Goal: Task Accomplishment & Management: Complete application form

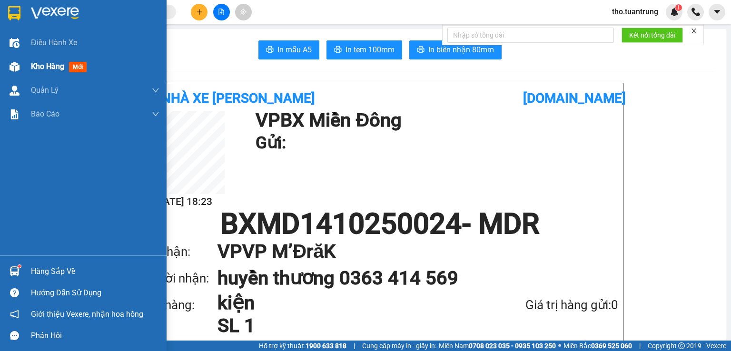
click at [51, 69] on span "Kho hàng" at bounding box center [47, 66] width 33 height 9
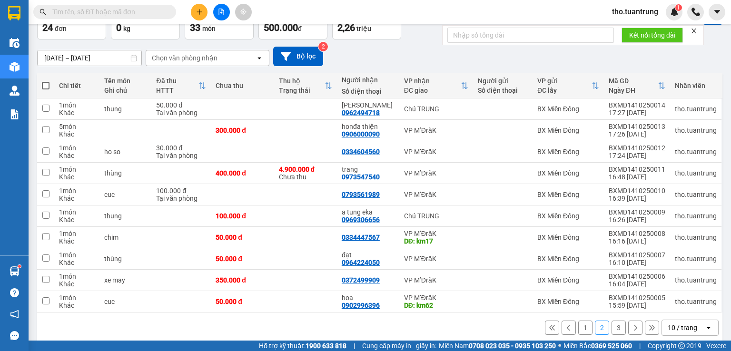
scroll to position [67, 0]
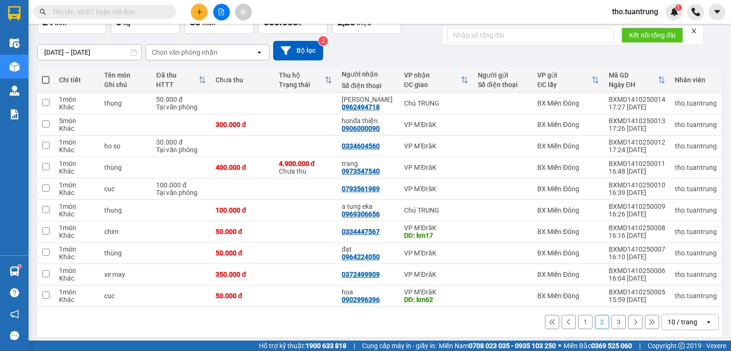
click at [585, 322] on button "1" at bounding box center [585, 322] width 14 height 14
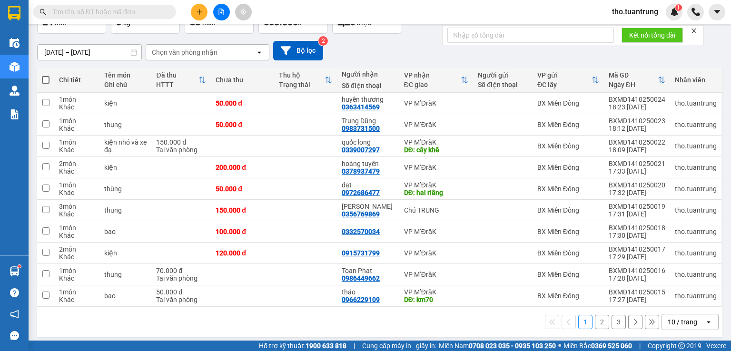
click at [609, 334] on div "1 2 3 10 / trang open" at bounding box center [379, 322] width 685 height 30
click at [596, 320] on button "2" at bounding box center [602, 322] width 14 height 14
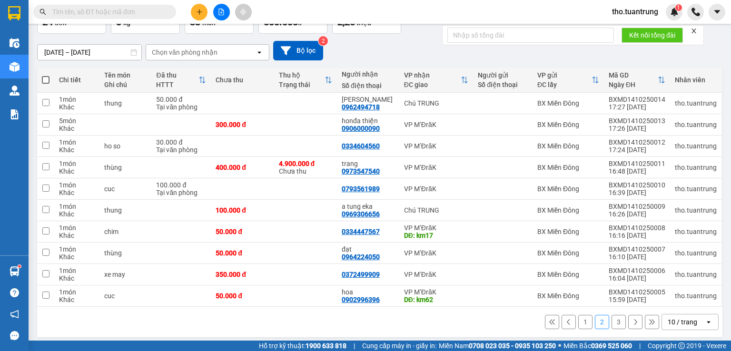
click at [611, 327] on button "3" at bounding box center [618, 322] width 14 height 14
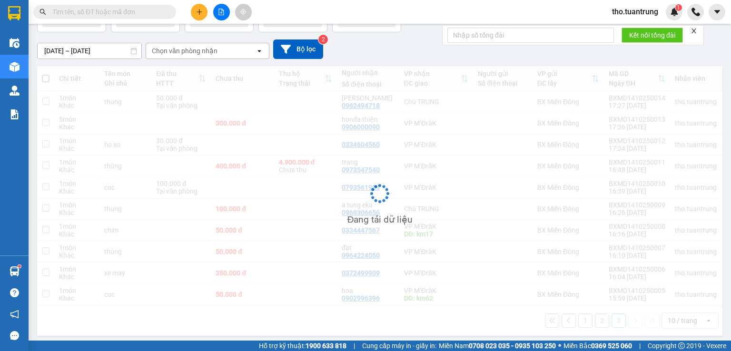
scroll to position [44, 0]
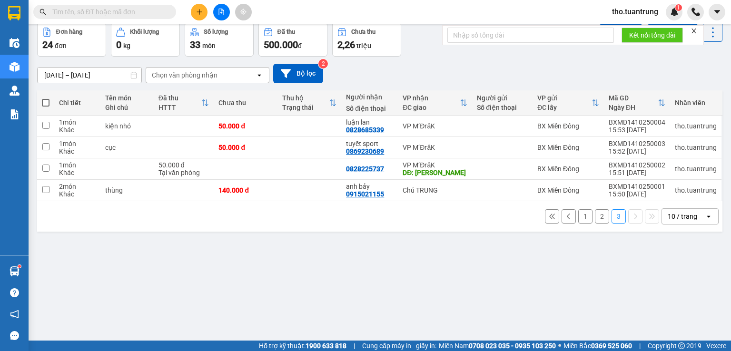
click at [582, 212] on button "1" at bounding box center [585, 216] width 14 height 14
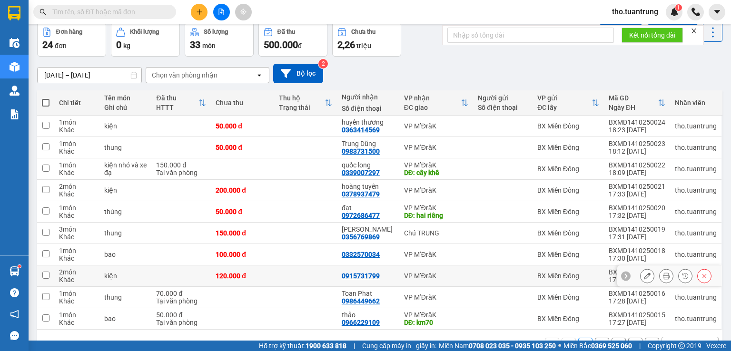
scroll to position [70, 0]
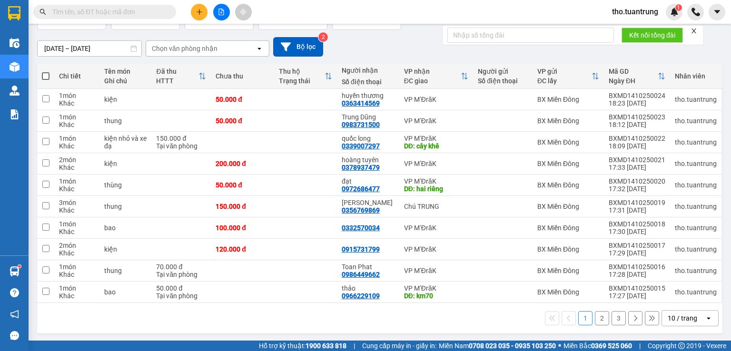
click at [596, 317] on button "2" at bounding box center [602, 318] width 14 height 14
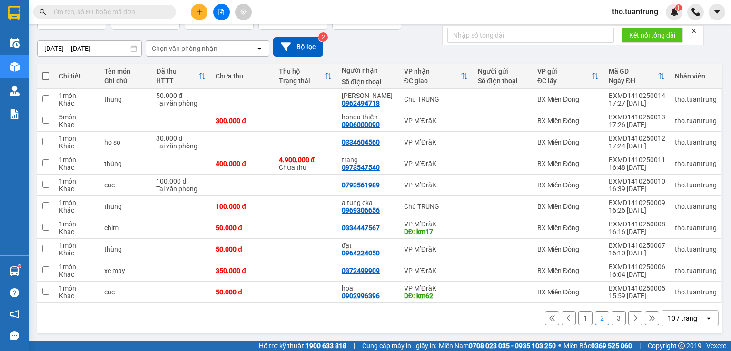
click at [579, 324] on div "1 2 3 10 / trang open" at bounding box center [380, 318] width 678 height 16
click at [582, 322] on button "1" at bounding box center [585, 318] width 14 height 14
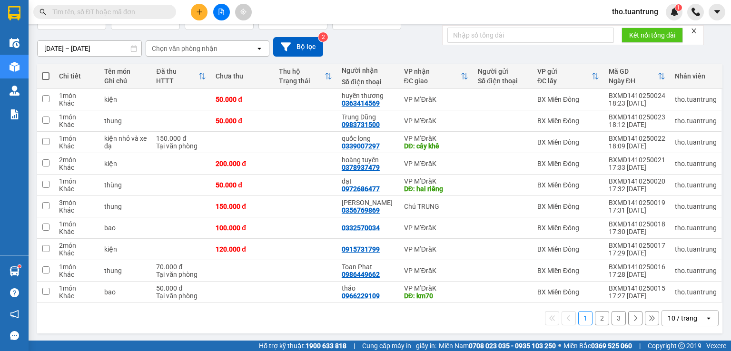
click at [595, 316] on button "2" at bounding box center [602, 318] width 14 height 14
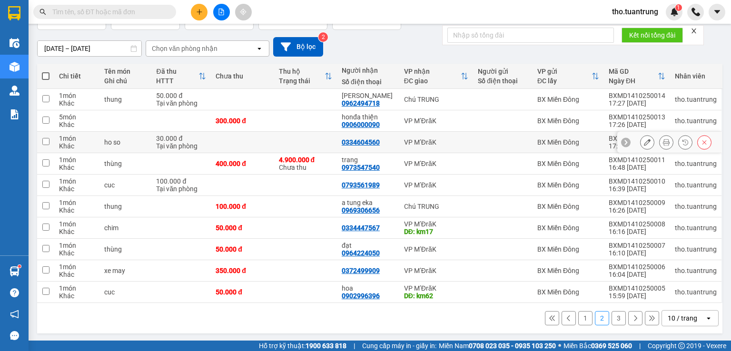
click at [276, 135] on td at bounding box center [305, 142] width 63 height 21
checkbox input "true"
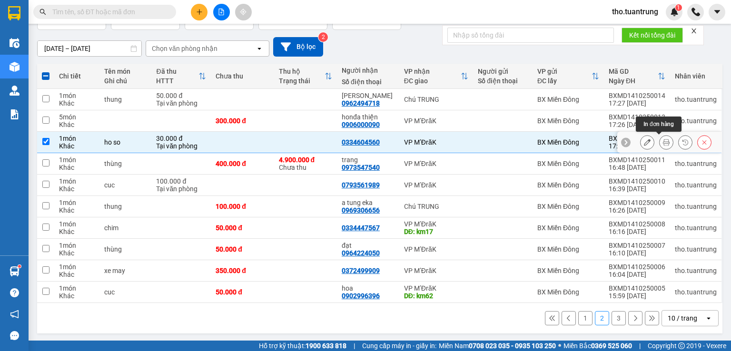
click at [663, 140] on icon at bounding box center [666, 142] width 7 height 7
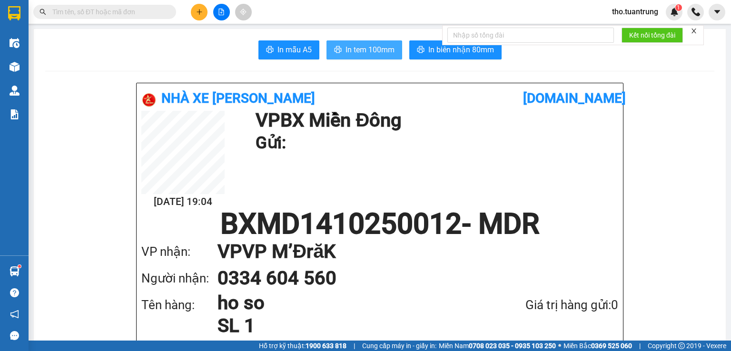
click at [383, 49] on span "In tem 100mm" at bounding box center [369, 50] width 49 height 12
click at [192, 13] on button at bounding box center [199, 12] width 17 height 17
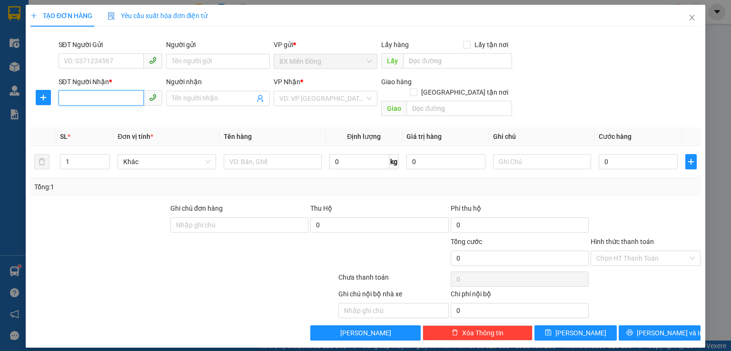
click at [100, 96] on input "SĐT Người Nhận *" at bounding box center [101, 97] width 85 height 15
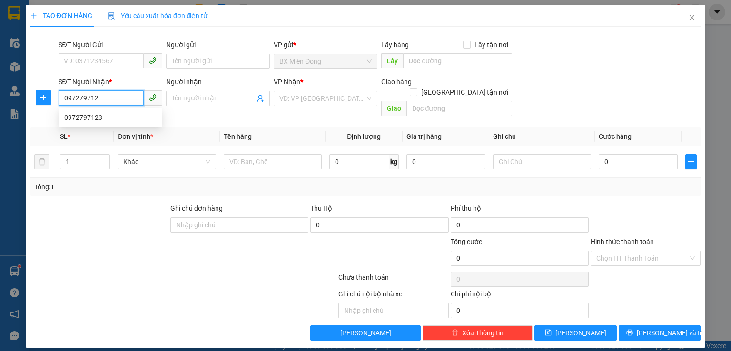
type input "0972797123"
click at [115, 113] on div "0972797123" at bounding box center [110, 117] width 92 height 10
type input "nta"
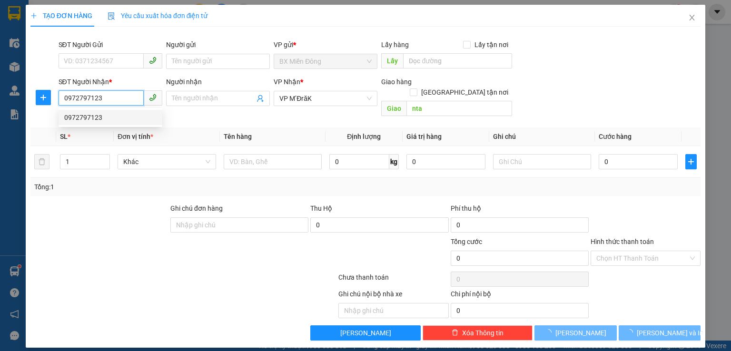
type input "50.000"
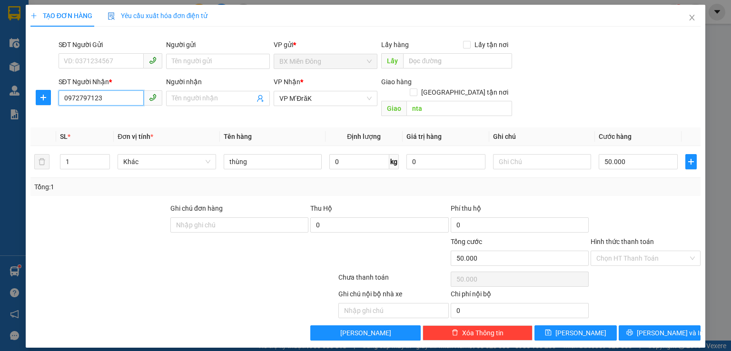
type input "0972797123"
drag, startPoint x: 184, startPoint y: 88, endPoint x: 188, endPoint y: 94, distance: 6.9
click at [186, 91] on div "Người nhận Tên người nhận" at bounding box center [218, 93] width 104 height 33
drag, startPoint x: 188, startPoint y: 94, endPoint x: 192, endPoint y: 99, distance: 6.8
click at [188, 94] on input "Người nhận" at bounding box center [213, 98] width 83 height 10
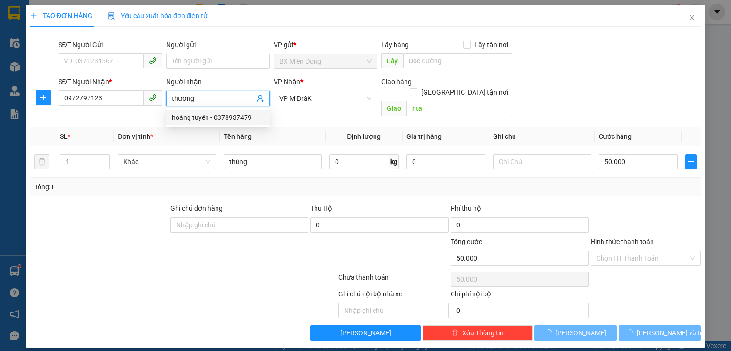
type input "thương"
drag, startPoint x: 78, startPoint y: 257, endPoint x: 138, endPoint y: 221, distance: 70.2
click at [91, 248] on div at bounding box center [128, 252] width 196 height 33
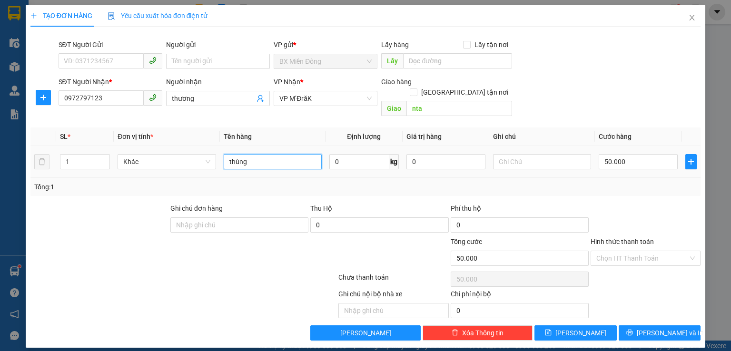
click at [311, 154] on input "thùng" at bounding box center [273, 161] width 98 height 15
type input "kiện"
click at [641, 251] on input "Hình thức thanh toán" at bounding box center [642, 258] width 92 height 14
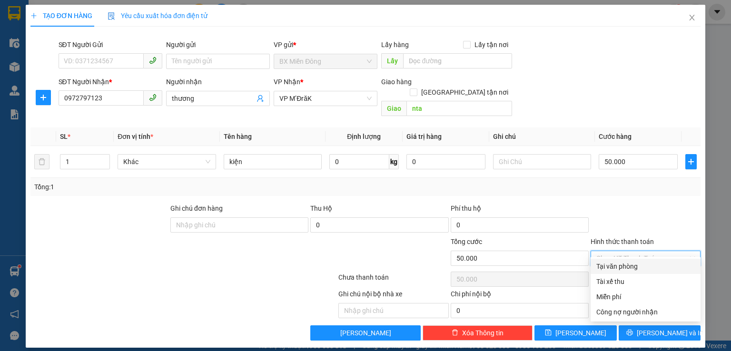
click at [639, 264] on div "Tại văn phòng" at bounding box center [645, 266] width 98 height 10
type input "0"
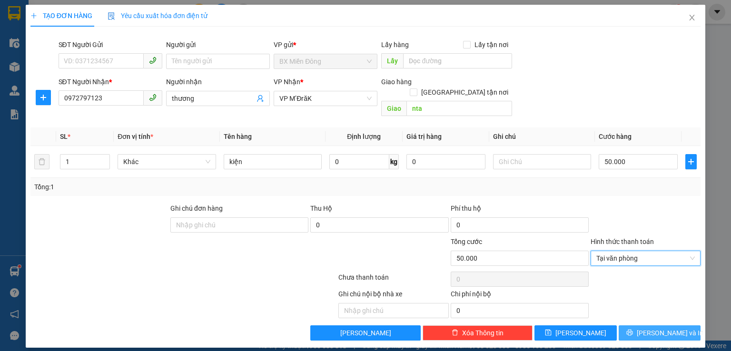
click at [650, 325] on button "[PERSON_NAME] và In" at bounding box center [660, 332] width 82 height 15
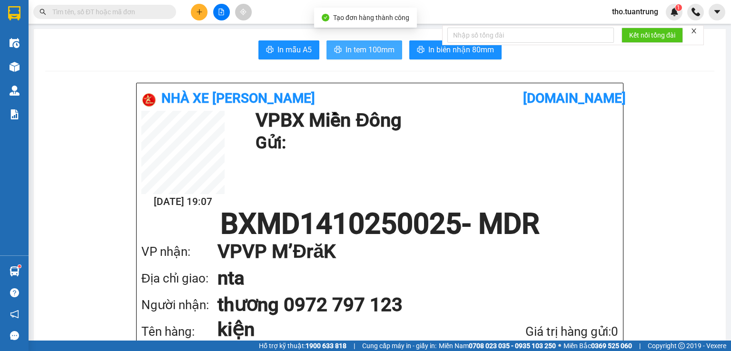
click at [353, 54] on span "In tem 100mm" at bounding box center [369, 50] width 49 height 12
click at [194, 14] on button at bounding box center [199, 12] width 17 height 17
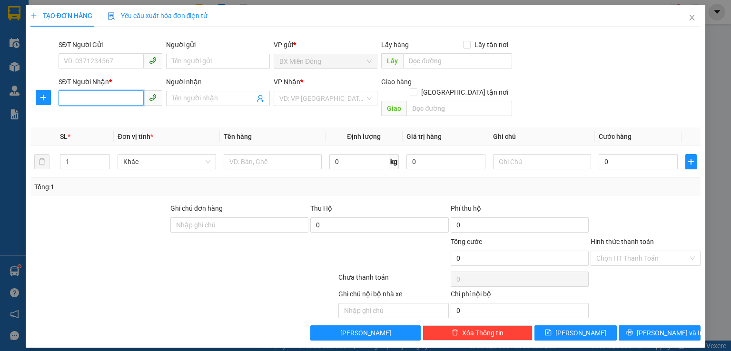
click at [74, 95] on input "SĐT Người Nhận *" at bounding box center [101, 97] width 85 height 15
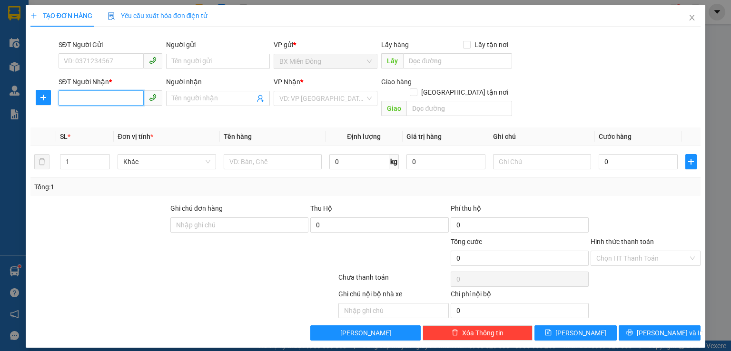
click at [74, 95] on input "SĐT Người Nhận *" at bounding box center [101, 97] width 85 height 15
click at [97, 97] on input "SĐT Người Nhận *" at bounding box center [101, 97] width 85 height 15
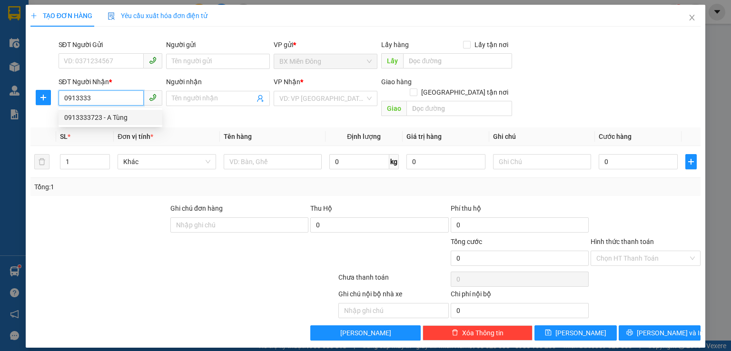
click at [85, 113] on div "0913333723 - A Tùng" at bounding box center [110, 117] width 92 height 10
type input "0913333723"
type input "A Tùng"
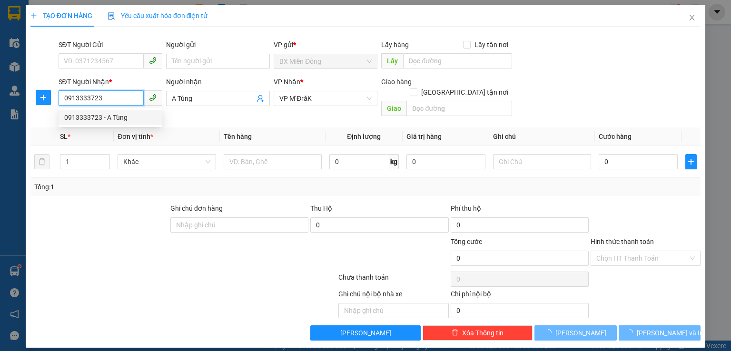
type input "50.000"
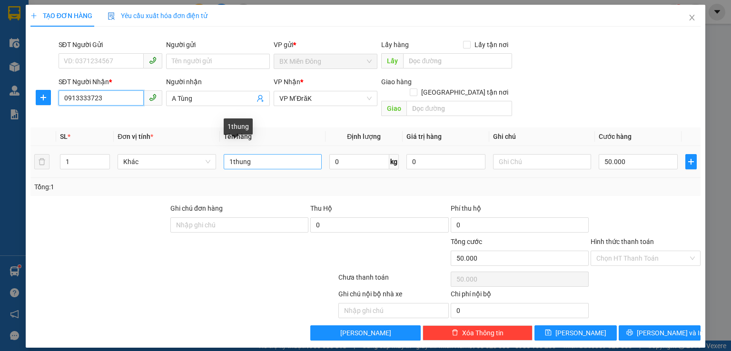
type input "0913333723"
click at [289, 154] on input "1thung" at bounding box center [273, 161] width 98 height 15
type input "kiện"
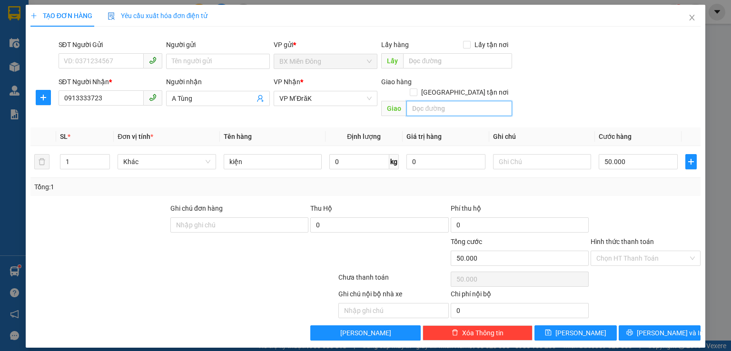
click at [494, 101] on input "text" at bounding box center [459, 108] width 106 height 15
click at [622, 95] on div "SĐT Người Nhận * 0913333723 Người nhận A Tùng VP Nhận * VP M’ĐrăK Giao hàng Gia…" at bounding box center [380, 99] width 646 height 44
click at [677, 251] on input "Hình thức thanh toán" at bounding box center [642, 258] width 92 height 14
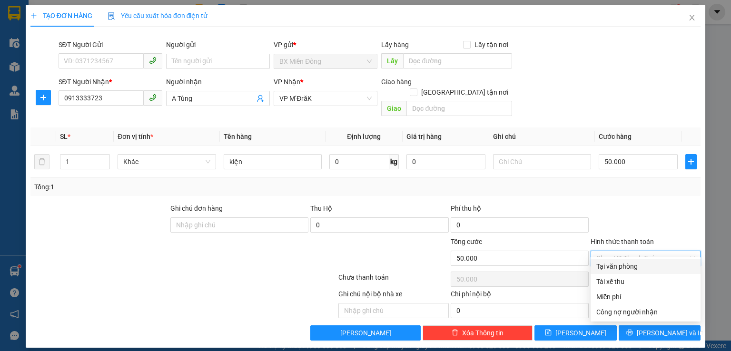
click at [665, 263] on div "Tại văn phòng" at bounding box center [645, 266] width 98 height 10
type input "0"
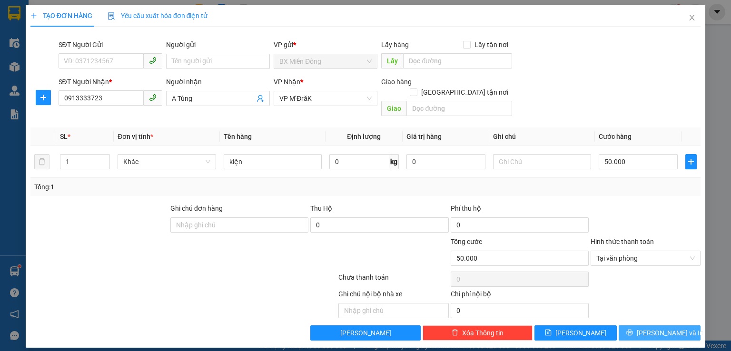
click at [695, 328] on button "[PERSON_NAME] và In" at bounding box center [660, 332] width 82 height 15
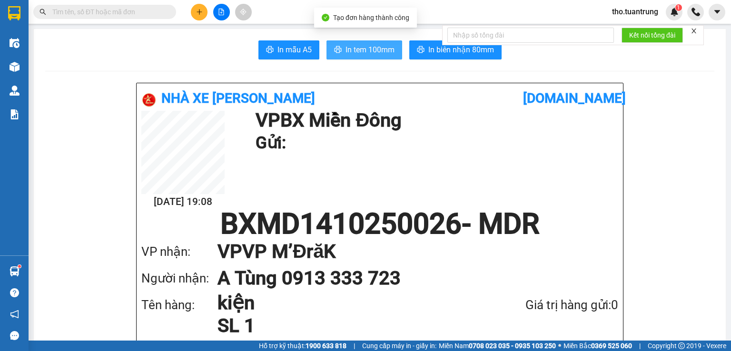
click at [377, 43] on button "In tem 100mm" at bounding box center [364, 49] width 76 height 19
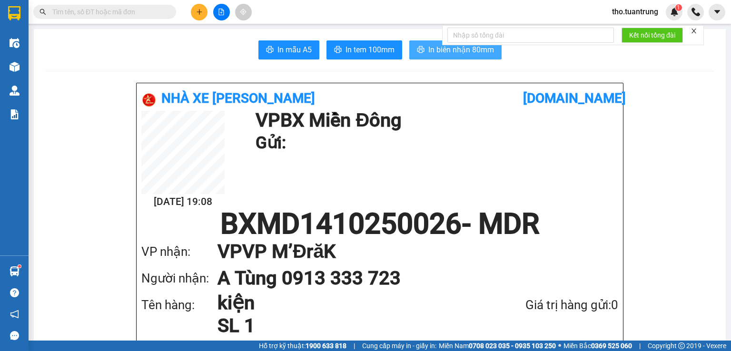
click at [436, 54] on span "In biên nhận 80mm" at bounding box center [461, 50] width 66 height 12
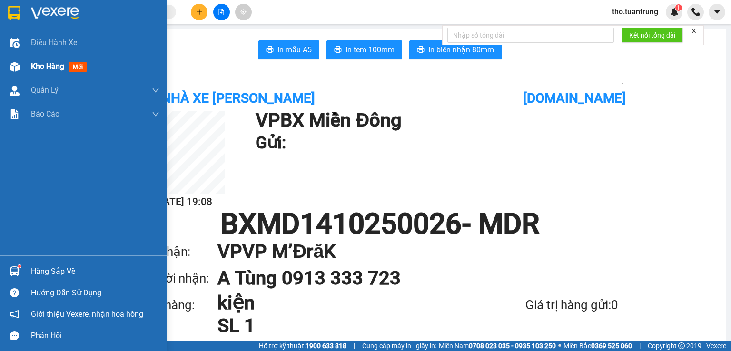
click at [48, 68] on span "Kho hàng" at bounding box center [47, 66] width 33 height 9
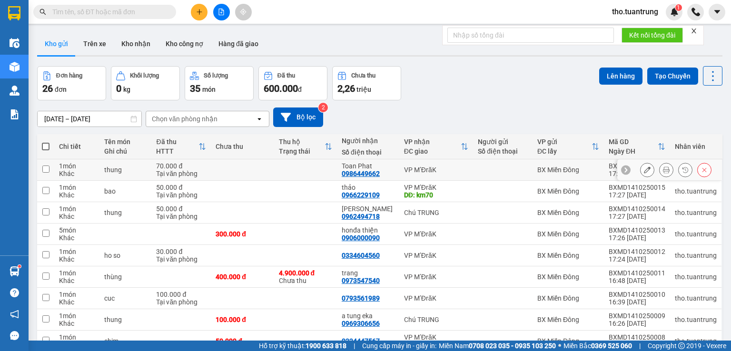
click at [45, 169] on input "checkbox" at bounding box center [45, 169] width 7 height 7
checkbox input "true"
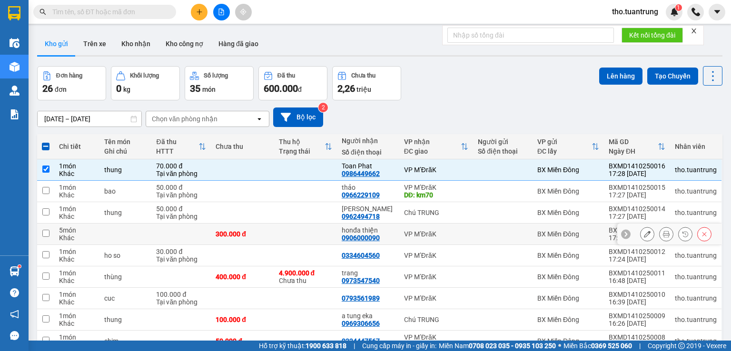
click at [44, 235] on input "checkbox" at bounding box center [45, 233] width 7 height 7
checkbox input "true"
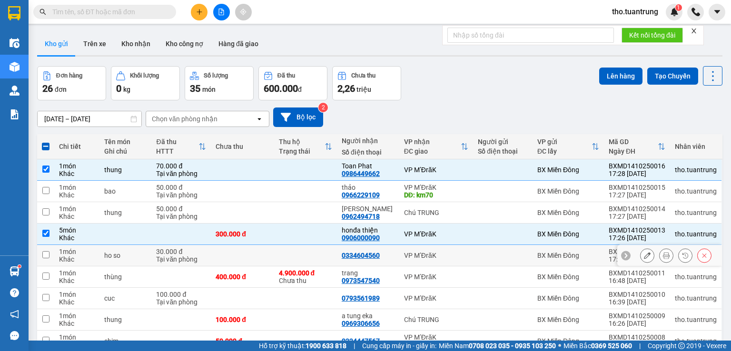
click at [47, 256] on input "checkbox" at bounding box center [45, 254] width 7 height 7
checkbox input "true"
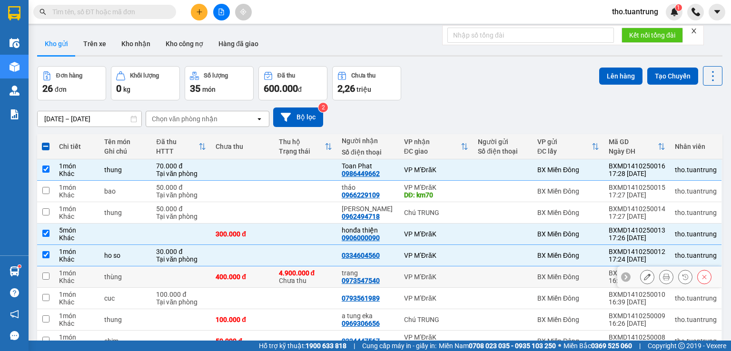
click at [43, 276] on input "checkbox" at bounding box center [45, 276] width 7 height 7
checkbox input "true"
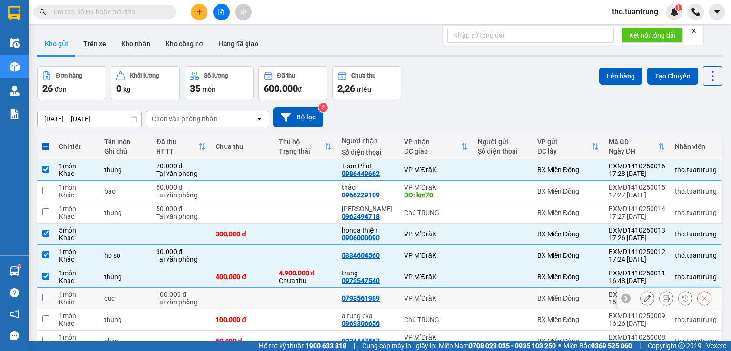
click at [44, 298] on input "checkbox" at bounding box center [45, 297] width 7 height 7
checkbox input "true"
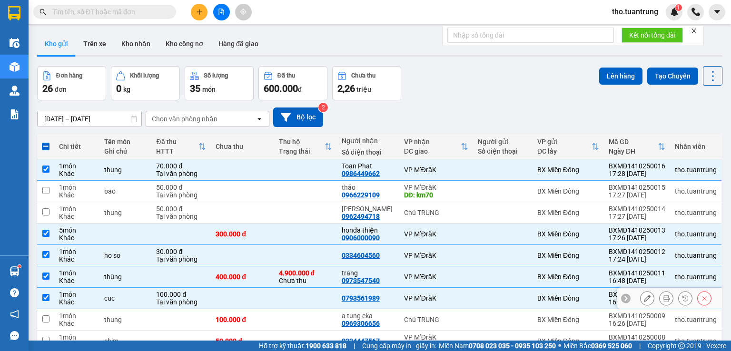
scroll to position [70, 0]
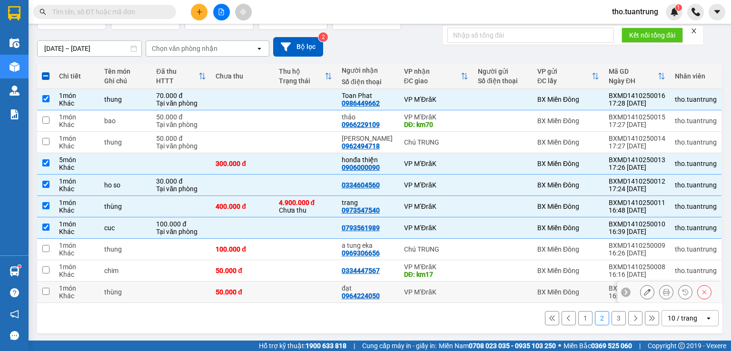
click at [43, 289] on input "checkbox" at bounding box center [45, 291] width 7 height 7
checkbox input "true"
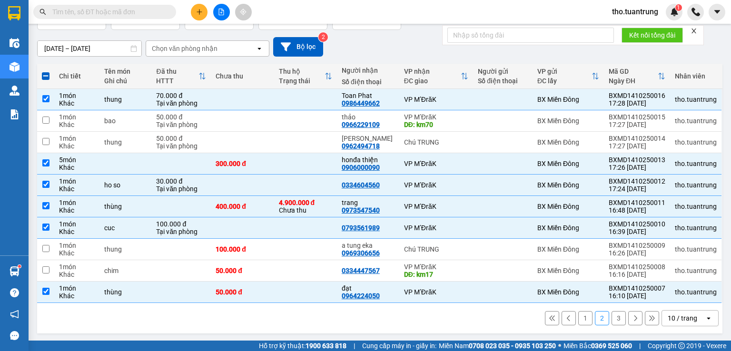
scroll to position [0, 0]
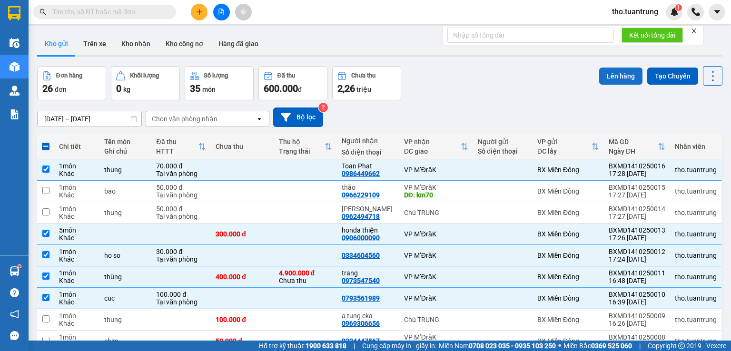
click at [623, 74] on button "Lên hàng" at bounding box center [620, 76] width 43 height 17
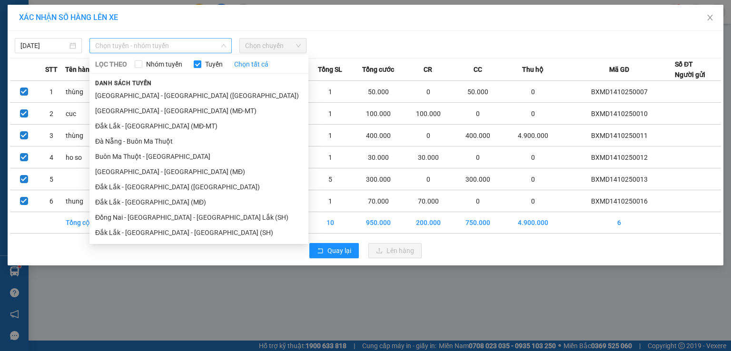
click at [168, 48] on span "Chọn tuyến - nhóm tuyến" at bounding box center [160, 46] width 131 height 14
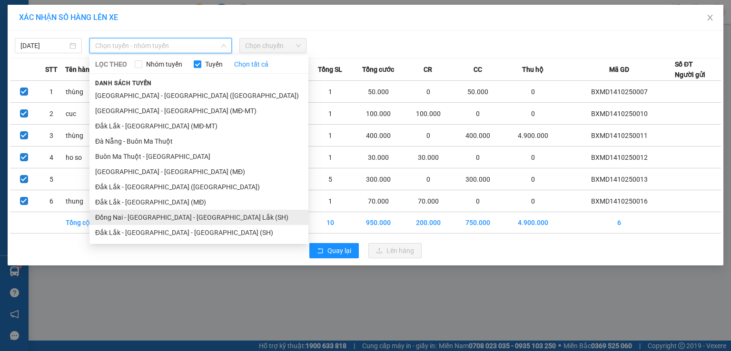
click at [125, 220] on li "Đồng Nai - [GEOGRAPHIC_DATA] - [GEOGRAPHIC_DATA] Lắk (SH)" at bounding box center [198, 217] width 219 height 15
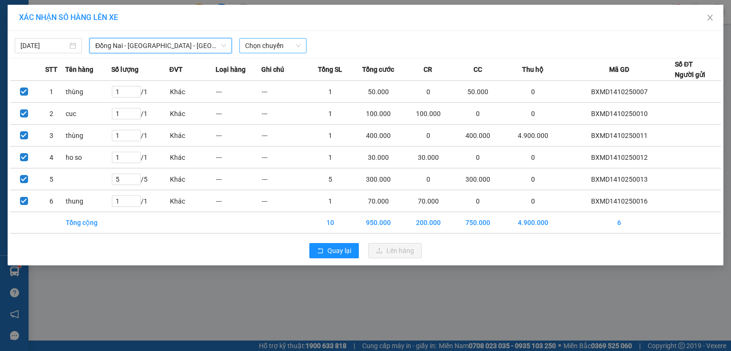
click at [292, 45] on span "Chọn chuyến" at bounding box center [273, 46] width 56 height 14
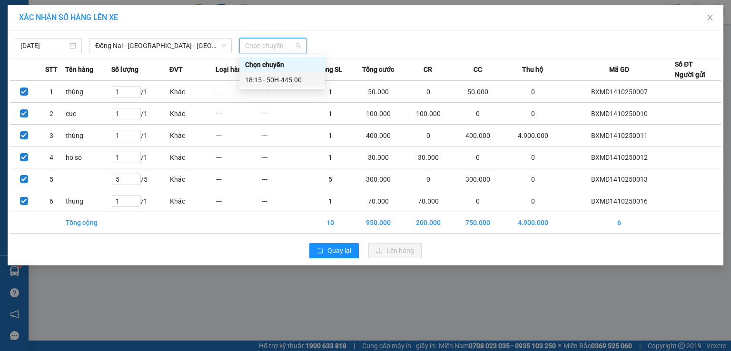
click at [289, 80] on div "18:15 - 50H-445.00" at bounding box center [282, 80] width 74 height 10
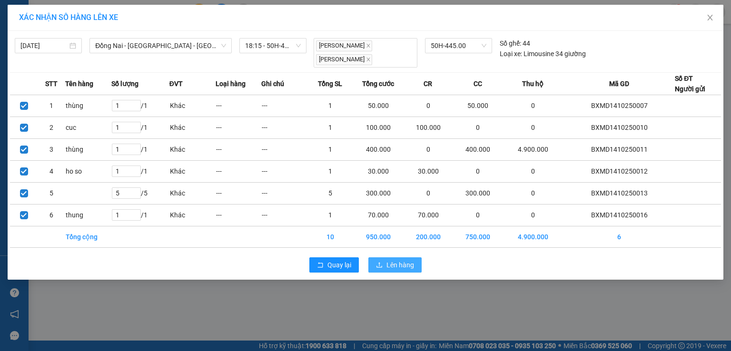
click at [403, 268] on span "Lên hàng" at bounding box center [400, 265] width 28 height 10
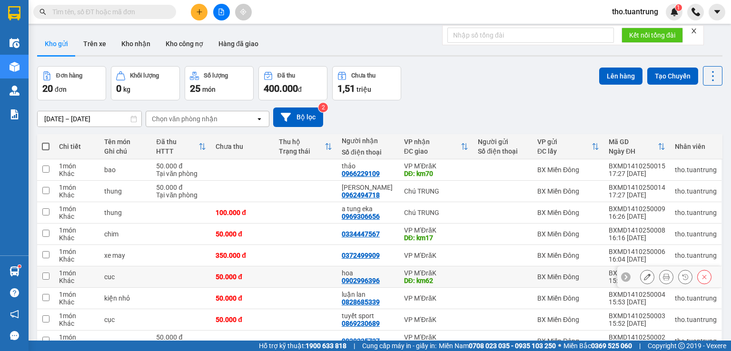
scroll to position [70, 0]
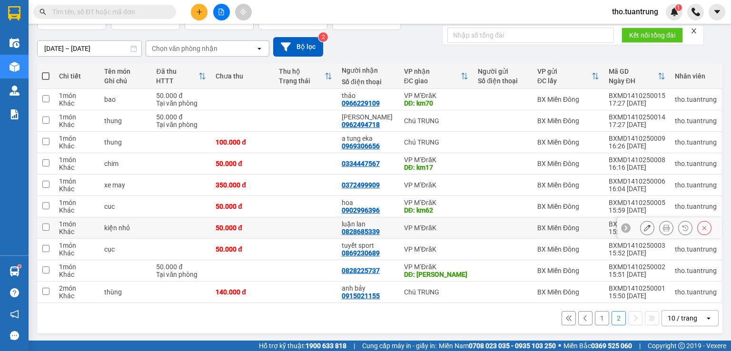
click at [47, 225] on input "checkbox" at bounding box center [45, 227] width 7 height 7
checkbox input "true"
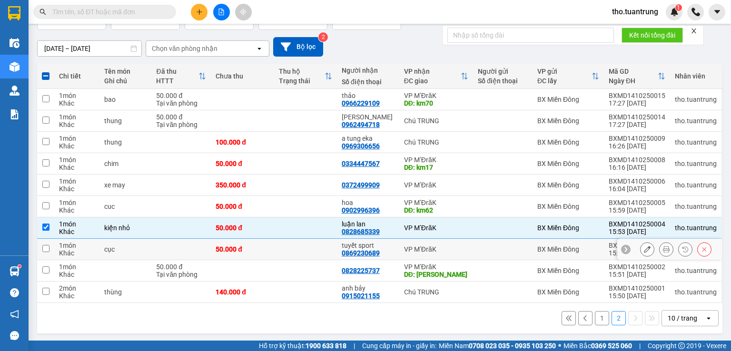
click at [48, 248] on input "checkbox" at bounding box center [45, 248] width 7 height 7
checkbox input "true"
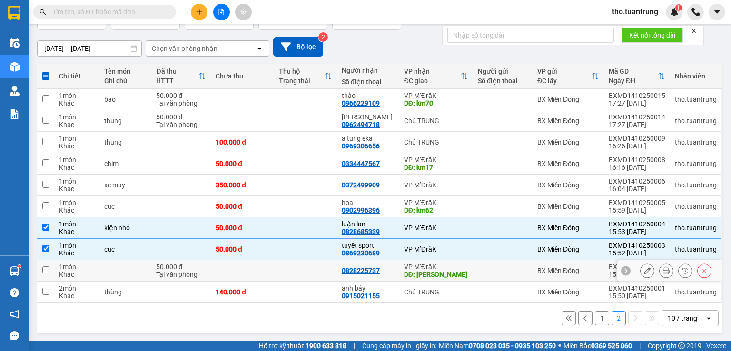
scroll to position [0, 0]
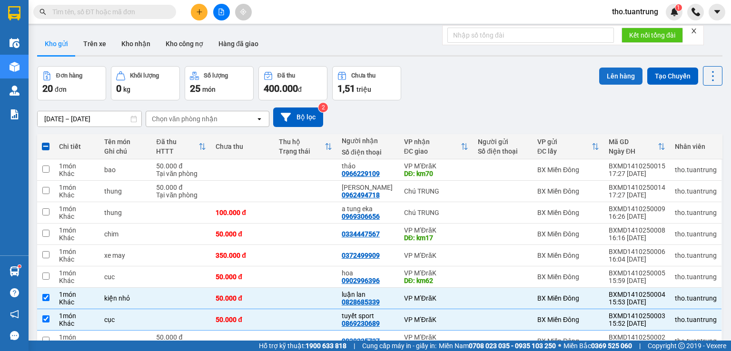
click at [613, 72] on button "Lên hàng" at bounding box center [620, 76] width 43 height 17
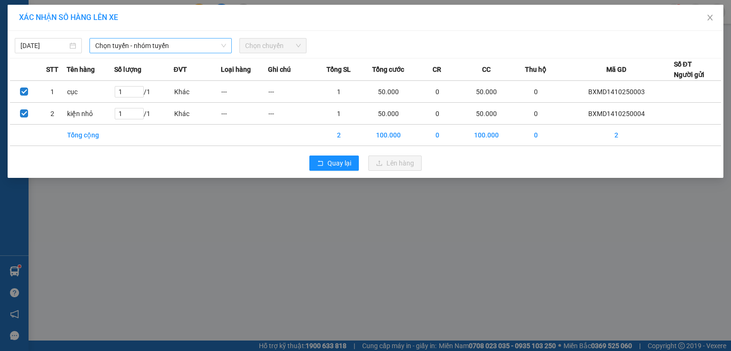
click at [185, 46] on span "Chọn tuyến - nhóm tuyến" at bounding box center [160, 46] width 131 height 14
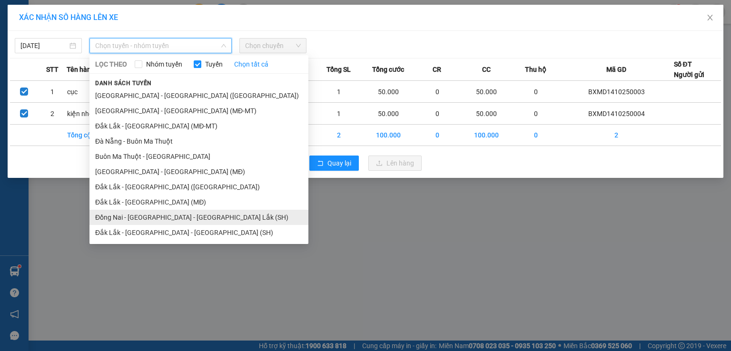
click at [151, 215] on li "Đồng Nai - [GEOGRAPHIC_DATA] - [GEOGRAPHIC_DATA] Lắk (SH)" at bounding box center [198, 217] width 219 height 15
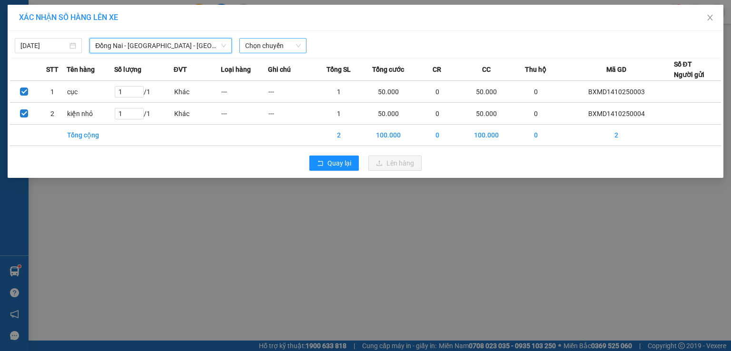
click at [292, 46] on span "Chọn chuyến" at bounding box center [273, 46] width 56 height 14
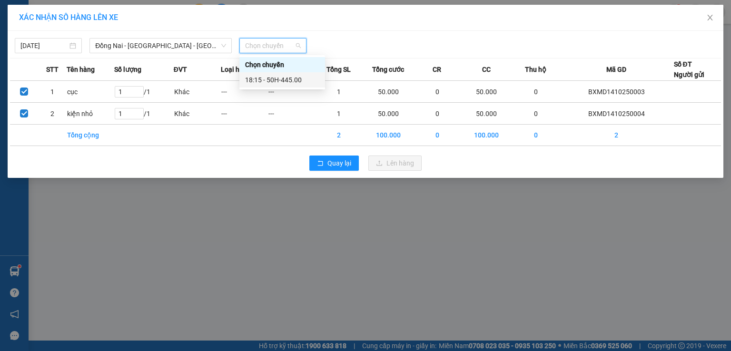
click at [282, 81] on div "18:15 - 50H-445.00" at bounding box center [282, 80] width 74 height 10
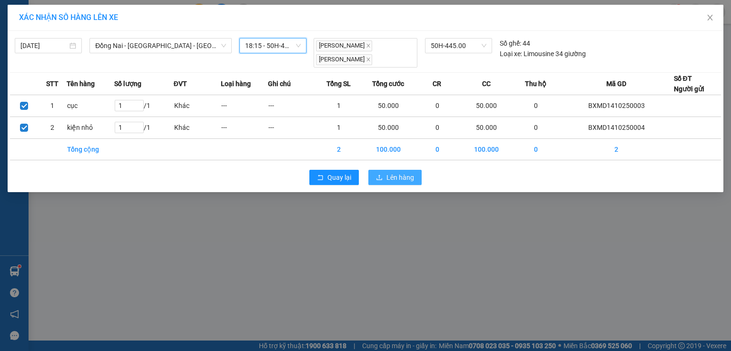
click at [403, 175] on span "Lên hàng" at bounding box center [400, 177] width 28 height 10
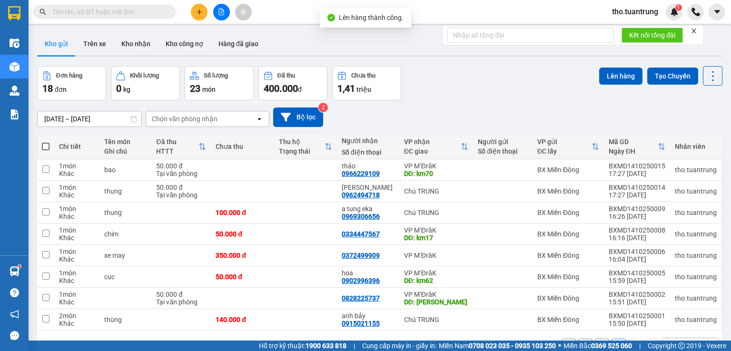
scroll to position [44, 0]
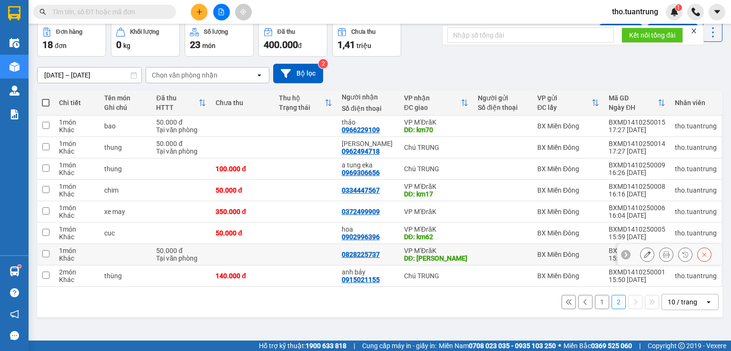
click at [44, 255] on input "checkbox" at bounding box center [45, 253] width 7 height 7
checkbox input "true"
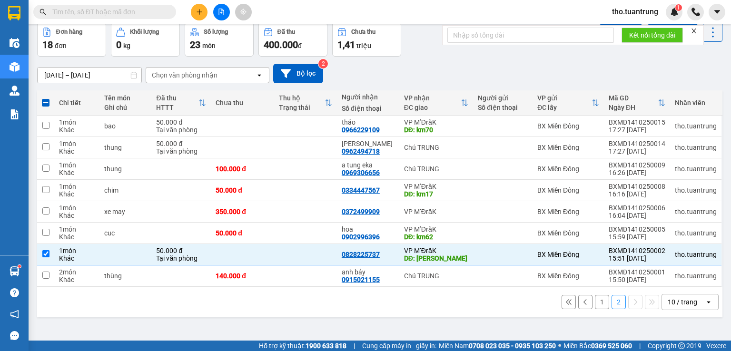
scroll to position [0, 0]
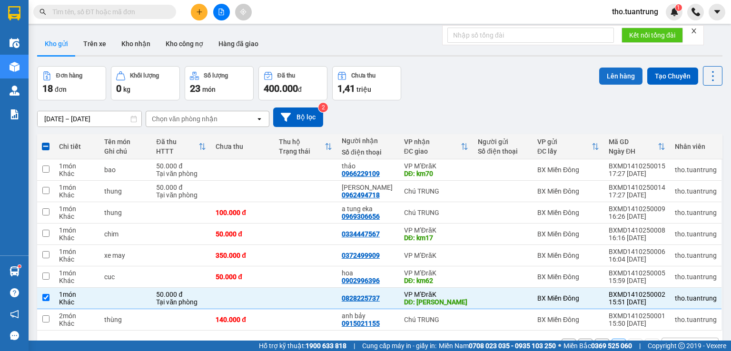
click at [621, 73] on button "Lên hàng" at bounding box center [620, 76] width 43 height 17
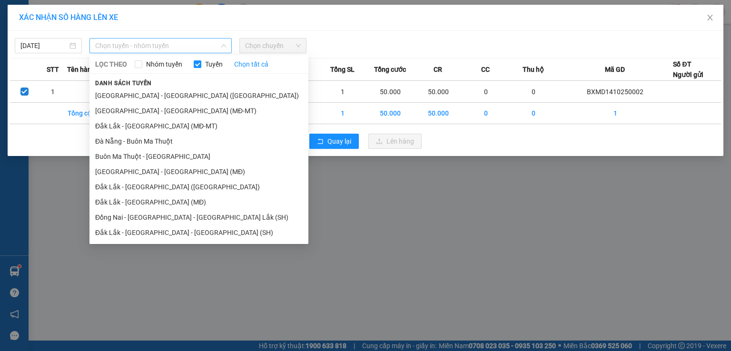
click at [132, 42] on span "Chọn tuyến - nhóm tuyến" at bounding box center [160, 46] width 131 height 14
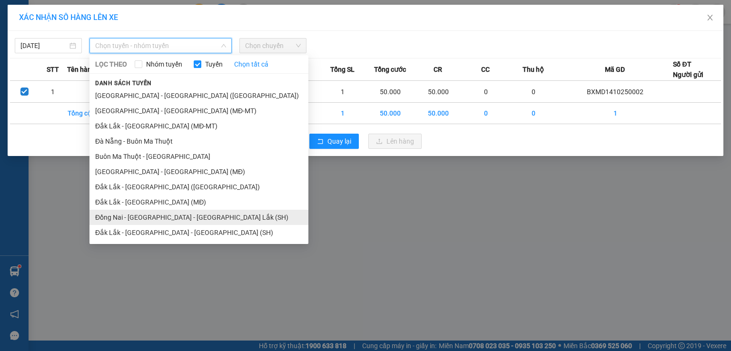
click at [139, 217] on li "Đồng Nai - [GEOGRAPHIC_DATA] - [GEOGRAPHIC_DATA] Lắk (SH)" at bounding box center [198, 217] width 219 height 15
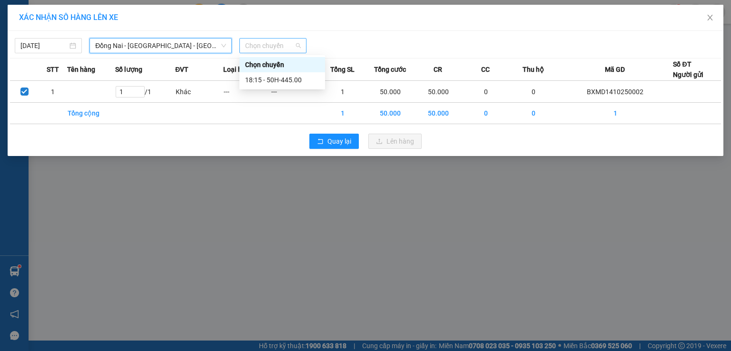
click at [277, 45] on span "Chọn chuyến" at bounding box center [273, 46] width 56 height 14
click at [295, 81] on div "18:15 - 50H-445.00" at bounding box center [282, 80] width 74 height 10
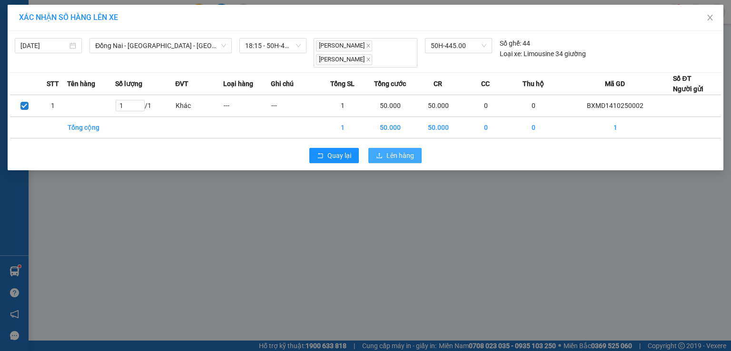
click at [393, 153] on span "Lên hàng" at bounding box center [400, 155] width 28 height 10
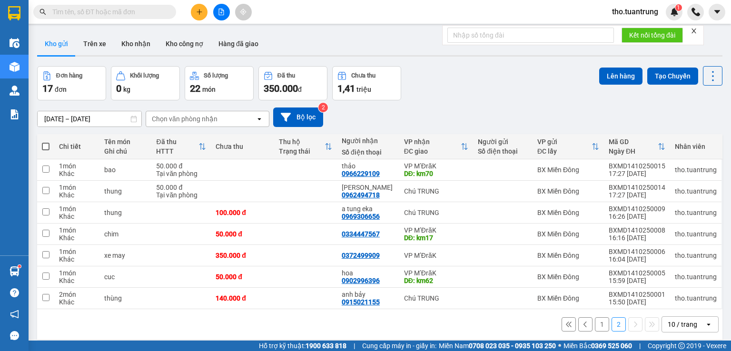
click at [597, 321] on button "1" at bounding box center [602, 324] width 14 height 14
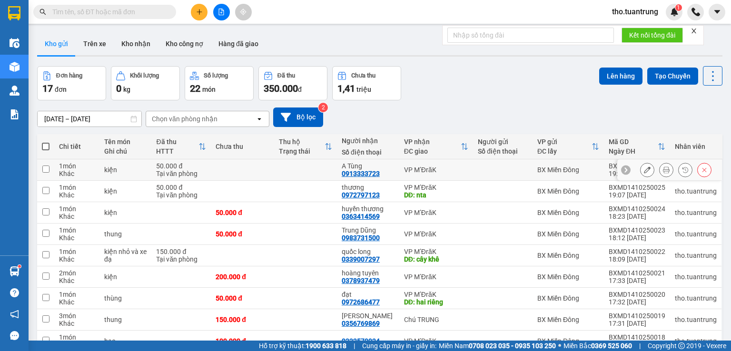
click at [42, 166] on input "checkbox" at bounding box center [45, 169] width 7 height 7
checkbox input "true"
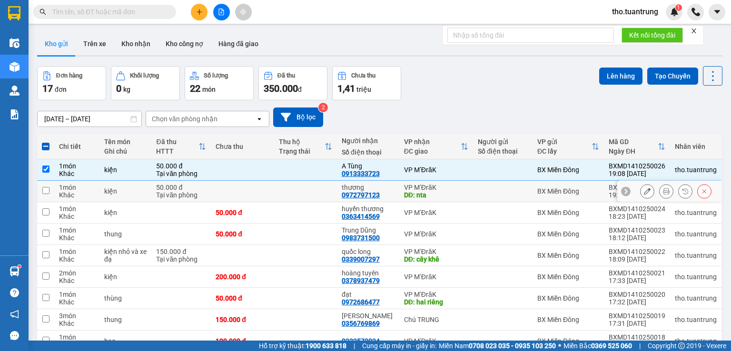
click at [48, 190] on input "checkbox" at bounding box center [45, 190] width 7 height 7
checkbox input "true"
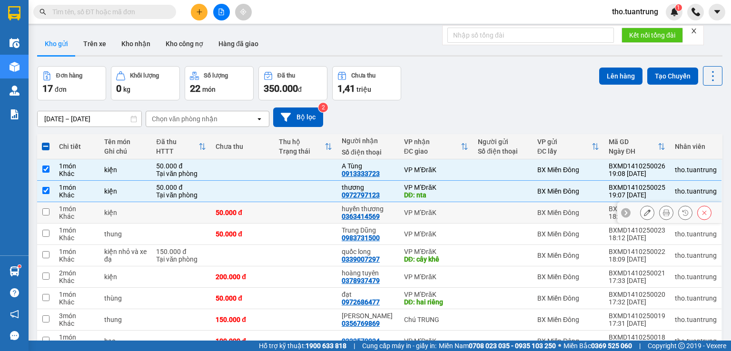
click at [45, 210] on input "checkbox" at bounding box center [45, 211] width 7 height 7
checkbox input "true"
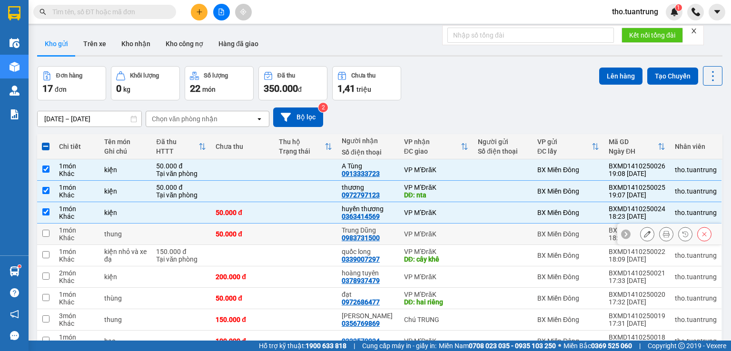
click at [46, 231] on input "checkbox" at bounding box center [45, 233] width 7 height 7
checkbox input "true"
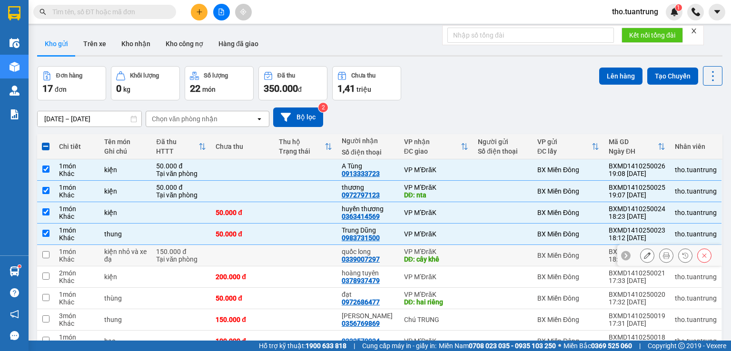
scroll to position [70, 0]
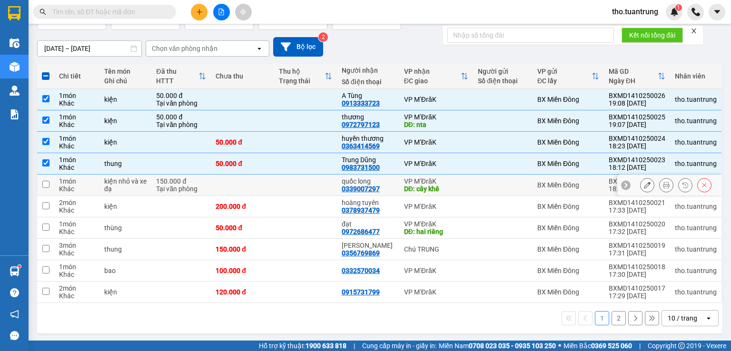
click at [47, 183] on input "checkbox" at bounding box center [45, 184] width 7 height 7
checkbox input "true"
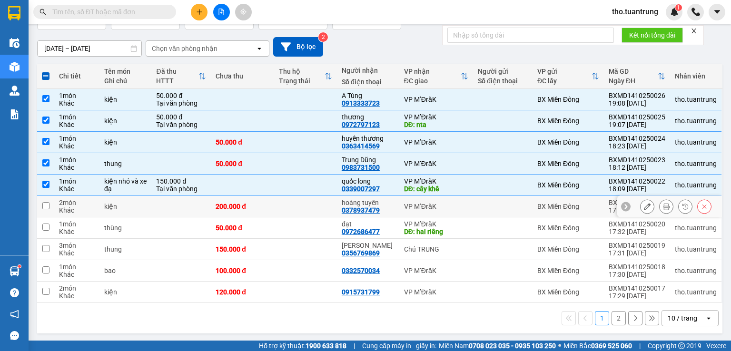
click at [49, 205] on input "checkbox" at bounding box center [45, 205] width 7 height 7
checkbox input "true"
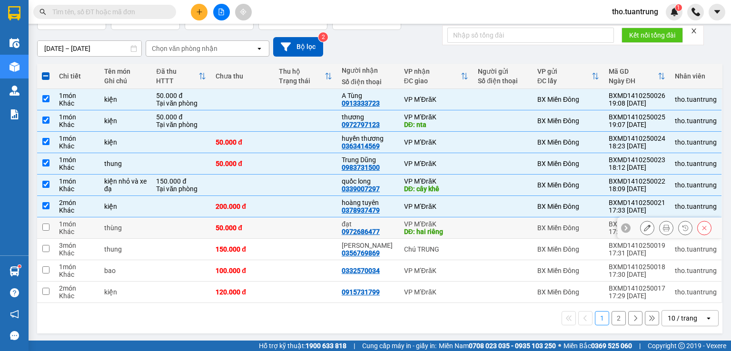
click at [45, 226] on input "checkbox" at bounding box center [45, 227] width 7 height 7
checkbox input "true"
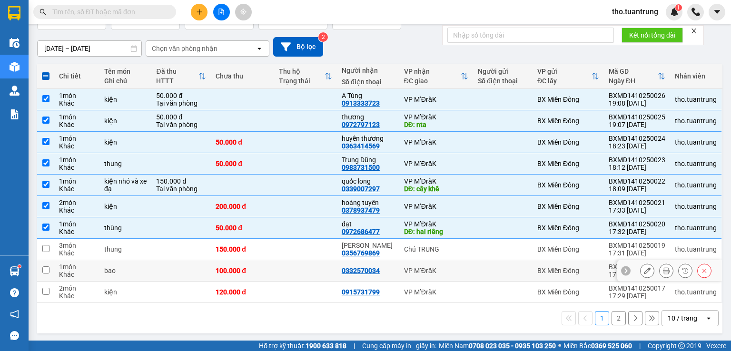
click at [48, 267] on input "checkbox" at bounding box center [45, 269] width 7 height 7
checkbox input "true"
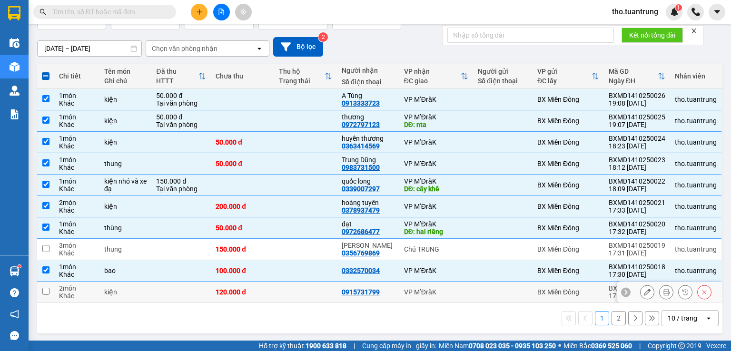
click at [43, 288] on input "checkbox" at bounding box center [45, 291] width 7 height 7
checkbox input "true"
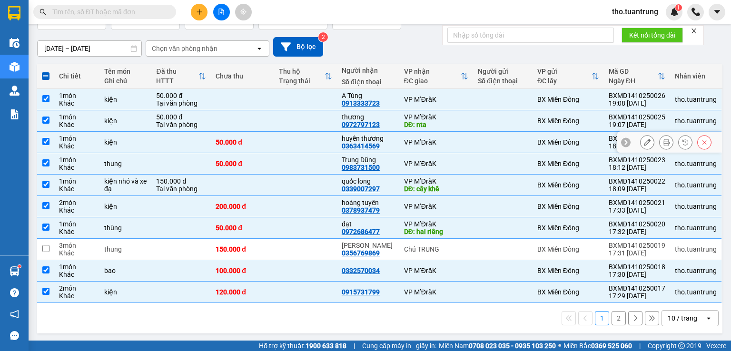
scroll to position [0, 0]
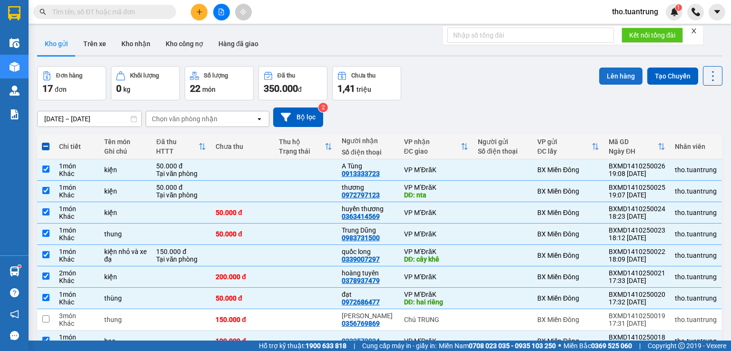
click at [617, 73] on button "Lên hàng" at bounding box center [620, 76] width 43 height 17
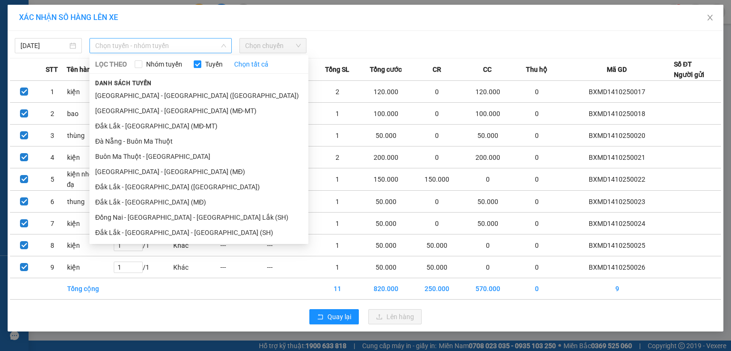
click at [123, 42] on span "Chọn tuyến - nhóm tuyến" at bounding box center [160, 46] width 131 height 14
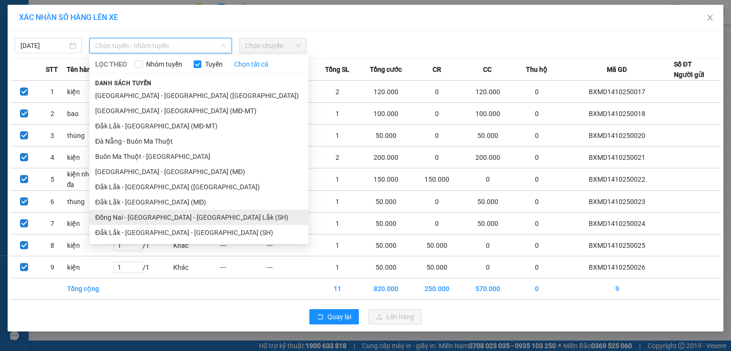
click at [176, 215] on li "Đồng Nai - [GEOGRAPHIC_DATA] - [GEOGRAPHIC_DATA] Lắk (SH)" at bounding box center [198, 217] width 219 height 15
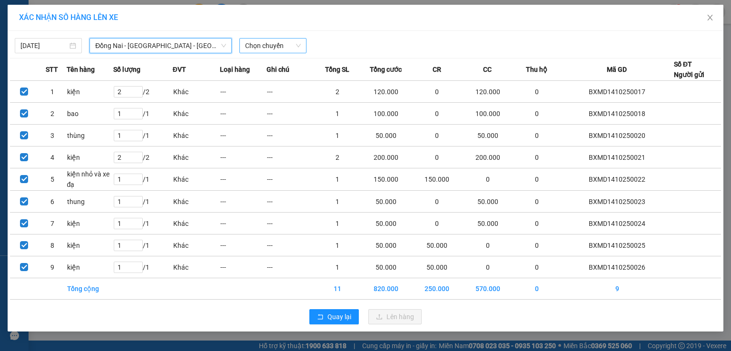
click at [285, 47] on span "Chọn chuyến" at bounding box center [273, 46] width 56 height 14
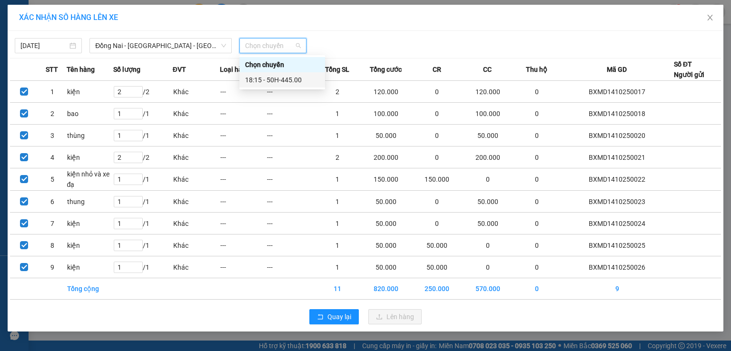
click at [296, 79] on div "18:15 - 50H-445.00" at bounding box center [282, 80] width 74 height 10
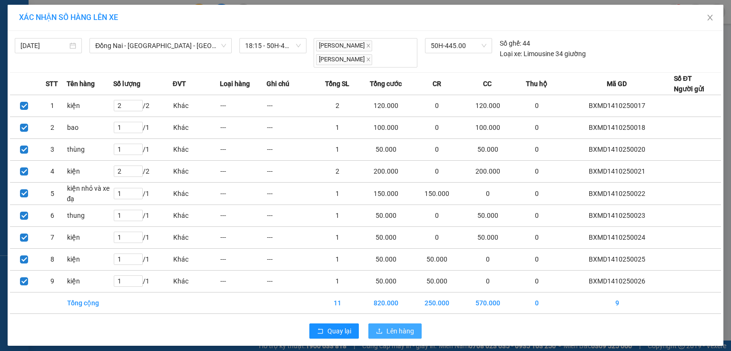
click at [391, 334] on span "Lên hàng" at bounding box center [400, 331] width 28 height 10
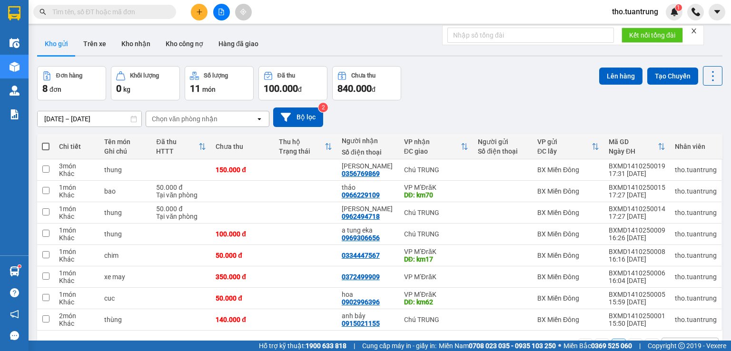
click at [46, 148] on span at bounding box center [46, 147] width 8 height 8
click at [46, 142] on input "checkbox" at bounding box center [46, 142] width 0 height 0
checkbox input "true"
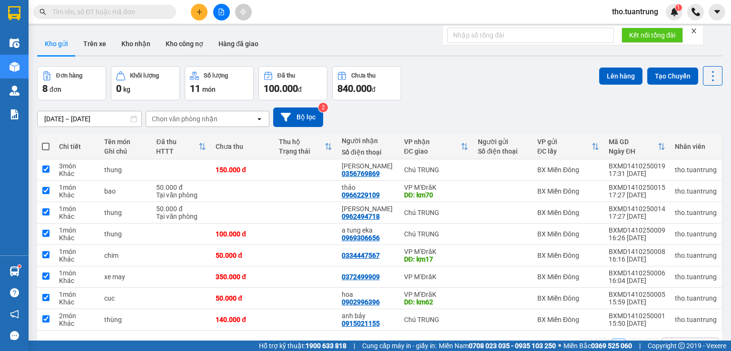
checkbox input "true"
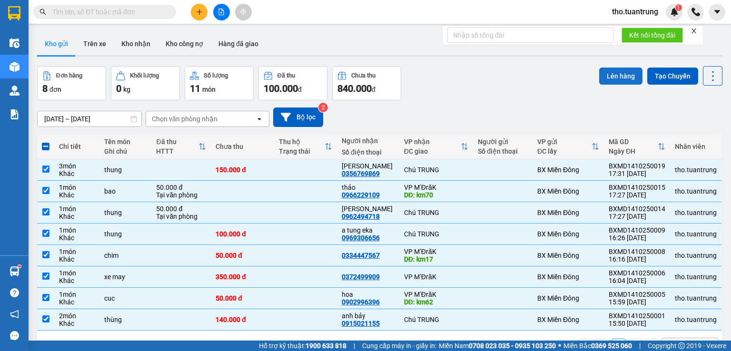
click at [613, 77] on button "Lên hàng" at bounding box center [620, 76] width 43 height 17
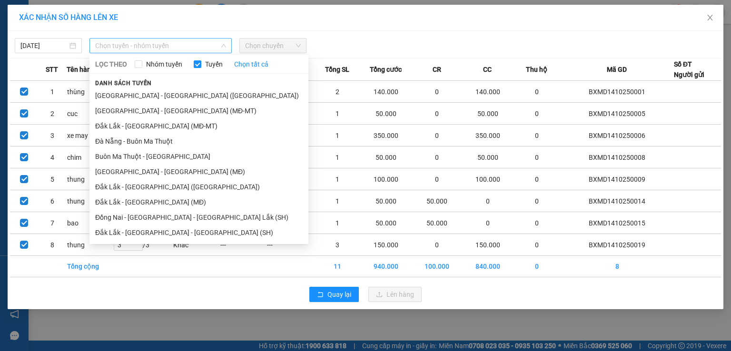
click at [157, 42] on span "Chọn tuyến - nhóm tuyến" at bounding box center [160, 46] width 131 height 14
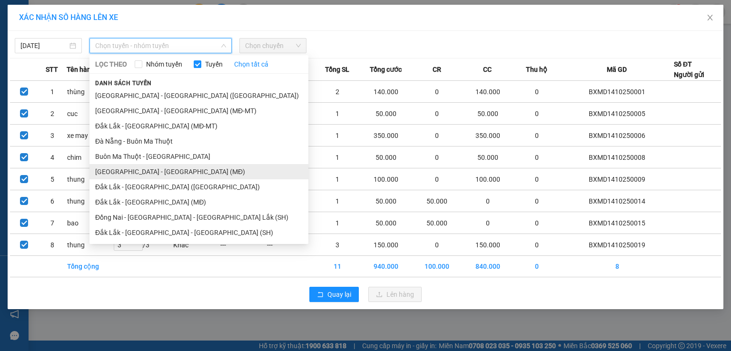
click at [152, 173] on li "[GEOGRAPHIC_DATA] - [GEOGRAPHIC_DATA] (MĐ)" at bounding box center [198, 171] width 219 height 15
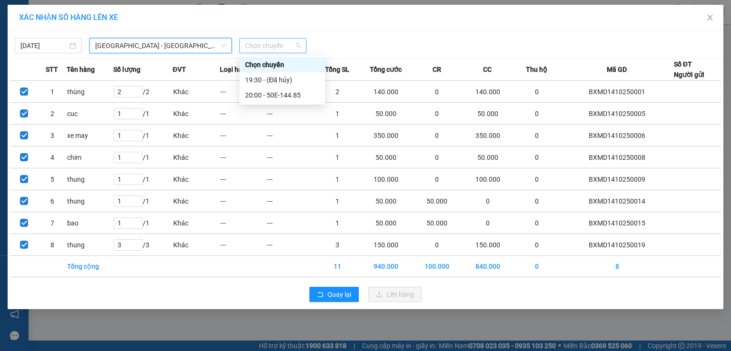
click at [266, 46] on span "Chọn chuyến" at bounding box center [273, 46] width 56 height 14
click at [288, 97] on div "20:00 - 50E-144.85" at bounding box center [282, 95] width 74 height 10
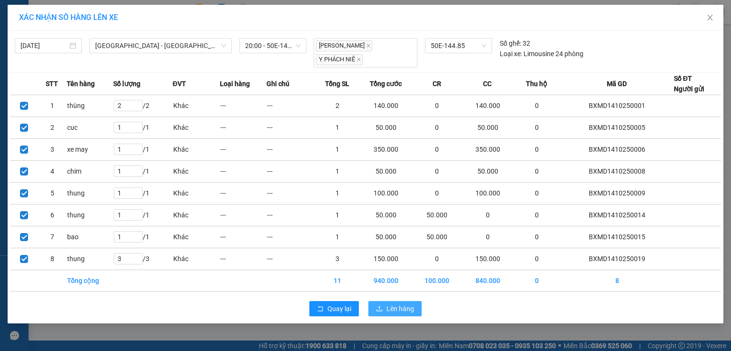
click at [401, 307] on span "Lên hàng" at bounding box center [400, 309] width 28 height 10
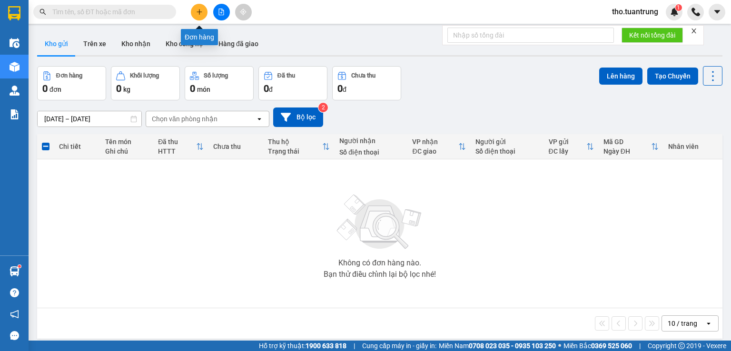
click at [201, 9] on icon "plus" at bounding box center [199, 12] width 7 height 7
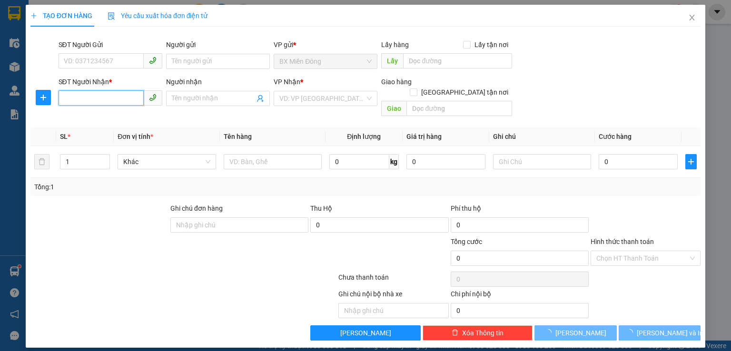
click at [108, 98] on input "SĐT Người Nhận *" at bounding box center [101, 97] width 85 height 15
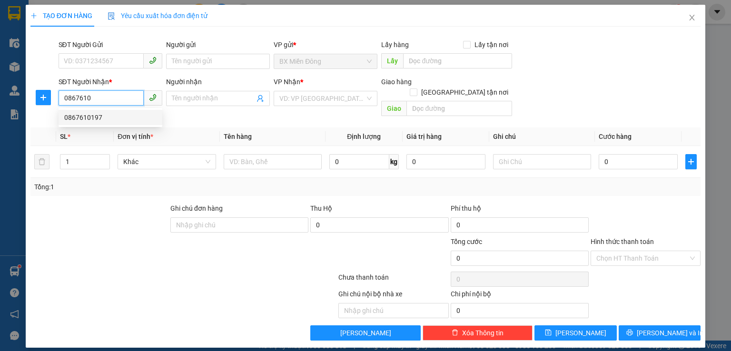
click at [128, 119] on div "0867610197" at bounding box center [110, 117] width 92 height 10
type input "0867610197"
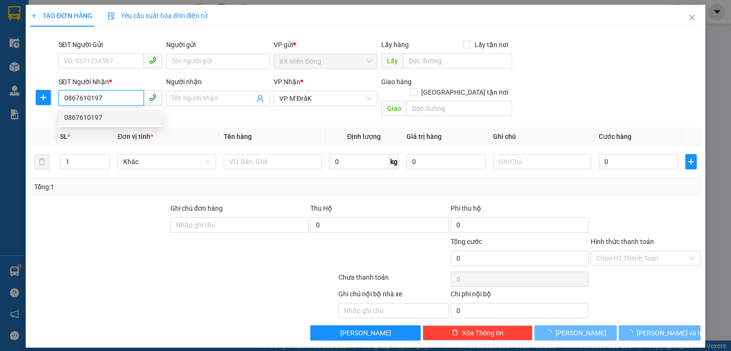
type input "70.000"
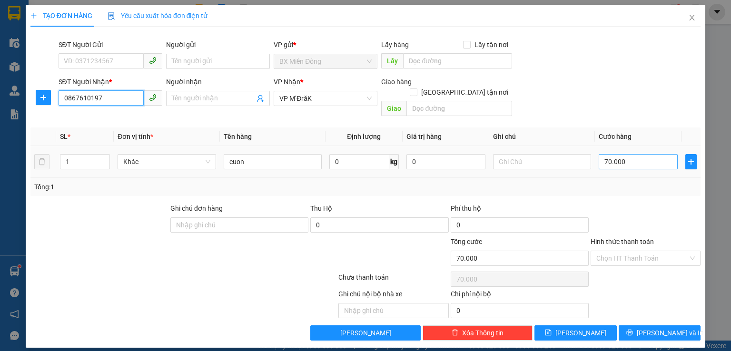
type input "0867610197"
click at [631, 154] on input "70.000" at bounding box center [638, 161] width 79 height 15
click at [80, 155] on input "1" at bounding box center [84, 162] width 49 height 14
type input "31"
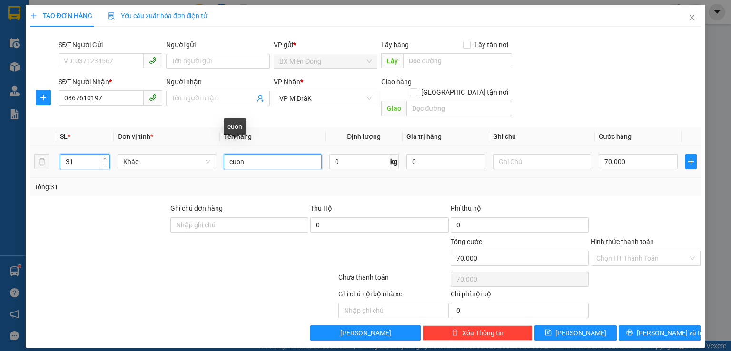
click at [261, 154] on input "cuon" at bounding box center [273, 161] width 98 height 15
type input "c"
type input "t"
type input "mieng sat"
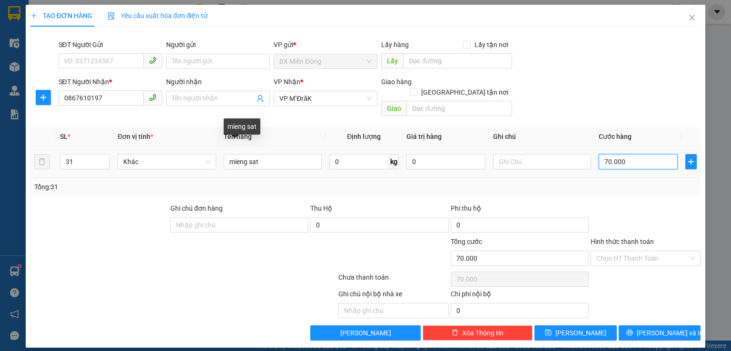
click at [650, 155] on input "70.000" at bounding box center [638, 161] width 79 height 15
type input "3"
type input "31"
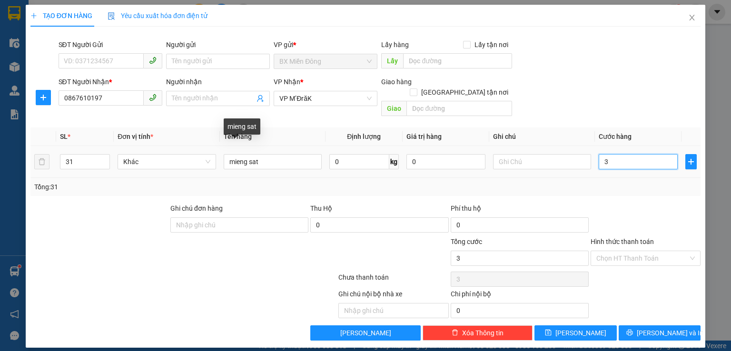
type input "31"
type input "310"
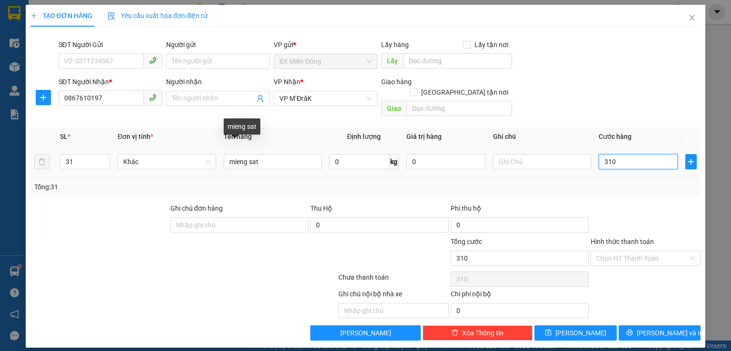
type input "3.100"
type input "31.000"
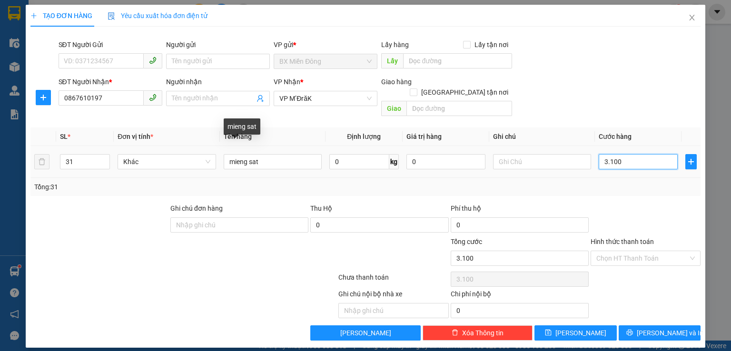
type input "31.000"
type input "310.000"
click at [662, 328] on span "[PERSON_NAME] và In" at bounding box center [670, 333] width 67 height 10
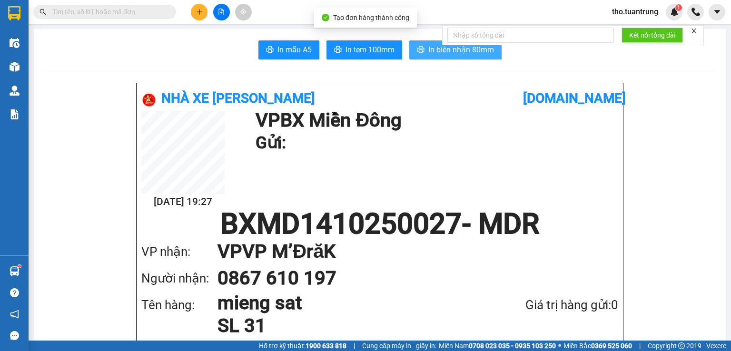
click at [451, 49] on span "In biên nhận 80mm" at bounding box center [461, 50] width 66 height 12
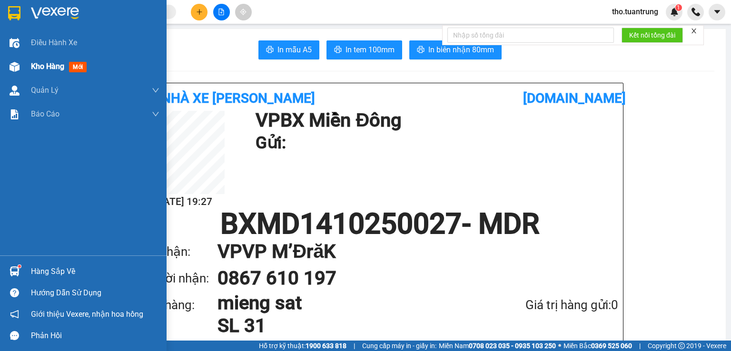
click at [54, 64] on span "Kho hàng" at bounding box center [47, 66] width 33 height 9
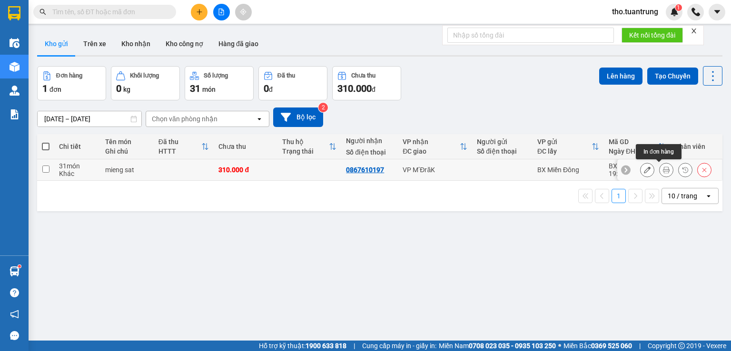
click at [659, 165] on button at bounding box center [665, 170] width 13 height 17
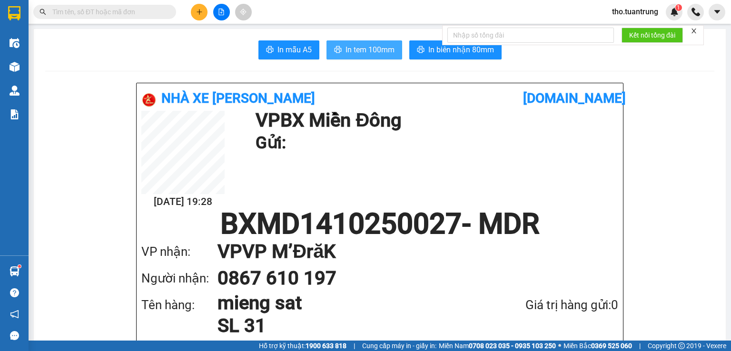
click at [357, 53] on span "In tem 100mm" at bounding box center [369, 50] width 49 height 12
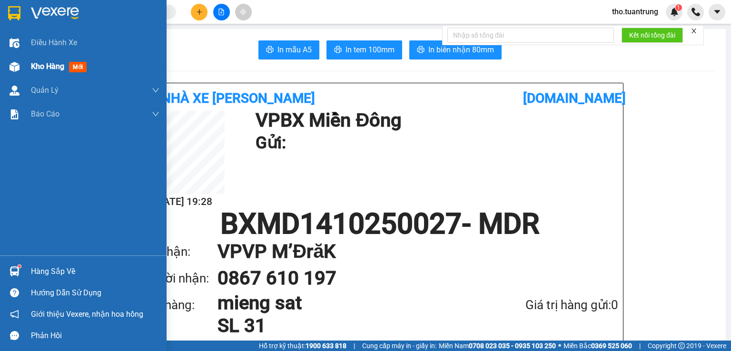
click at [39, 63] on span "Kho hàng" at bounding box center [47, 66] width 33 height 9
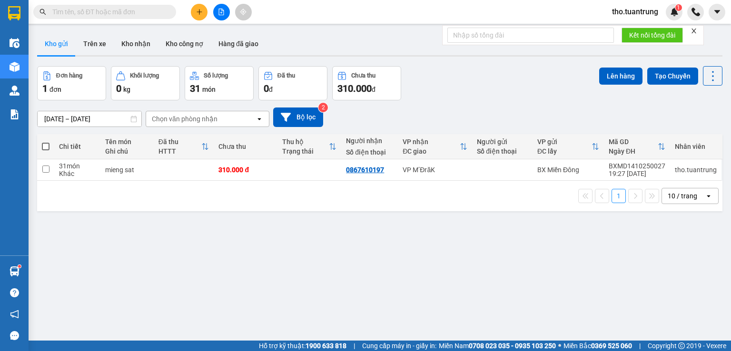
click at [198, 121] on div "Chọn văn phòng nhận" at bounding box center [185, 119] width 66 height 10
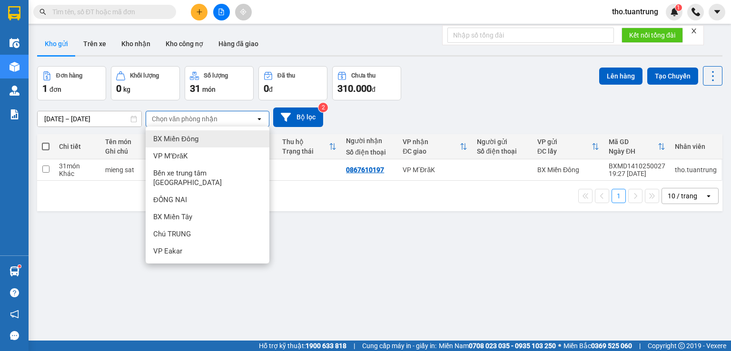
drag, startPoint x: 472, startPoint y: 99, endPoint x: 128, endPoint y: 180, distance: 353.3
click at [472, 99] on div "Đơn hàng 1 đơn Khối lượng 0 kg Số lượng 31 món Đã thu 0 đ Chưa thu 310.000 đ Lê…" at bounding box center [379, 83] width 685 height 34
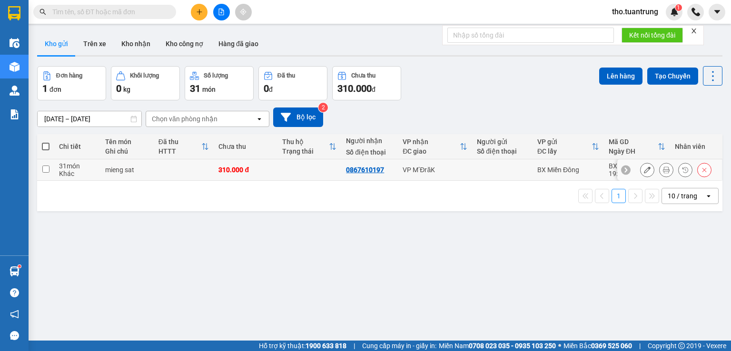
click at [44, 168] on input "checkbox" at bounding box center [45, 169] width 7 height 7
checkbox input "true"
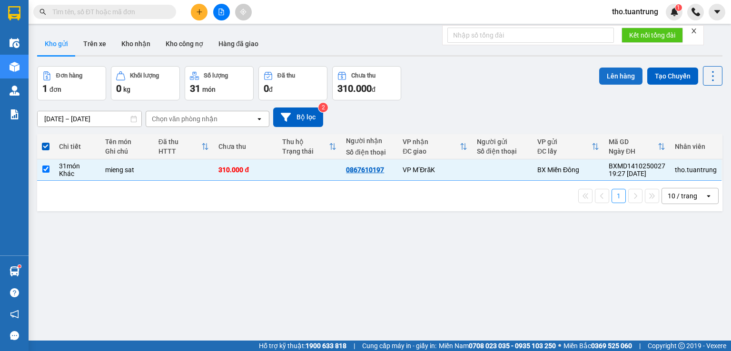
click at [627, 77] on button "Lên hàng" at bounding box center [620, 76] width 43 height 17
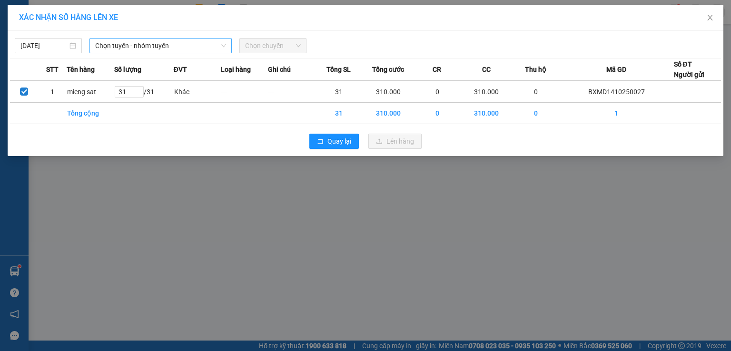
click at [181, 48] on span "Chọn tuyến - nhóm tuyến" at bounding box center [160, 46] width 131 height 14
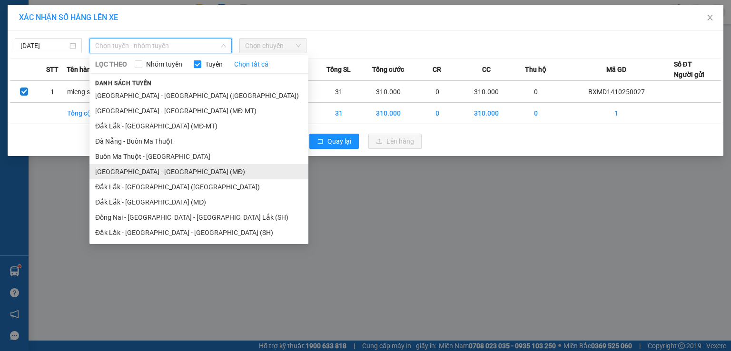
click at [164, 172] on li "[GEOGRAPHIC_DATA] - [GEOGRAPHIC_DATA] (MĐ)" at bounding box center [198, 171] width 219 height 15
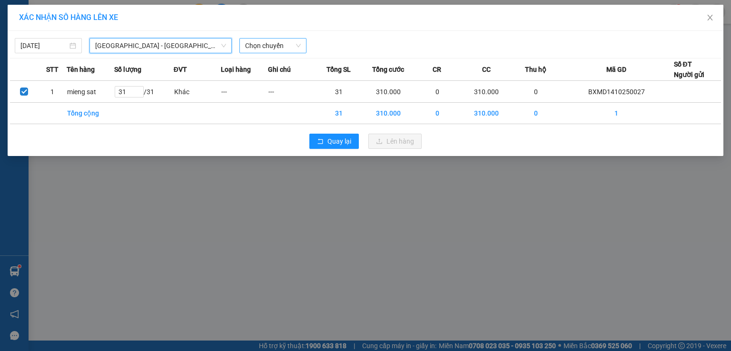
click at [274, 44] on span "Chọn chuyến" at bounding box center [273, 46] width 56 height 14
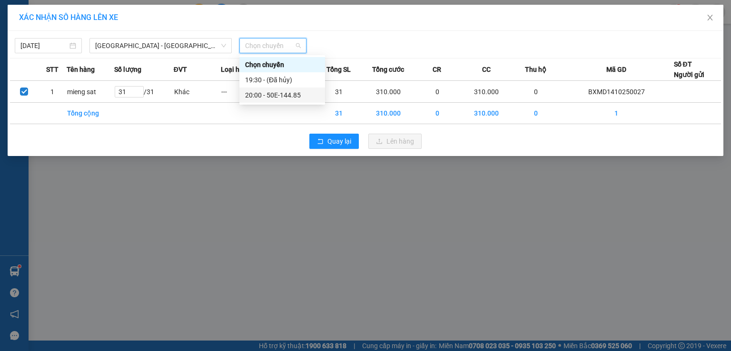
click at [303, 99] on div "20:00 - 50E-144.85" at bounding box center [282, 95] width 74 height 10
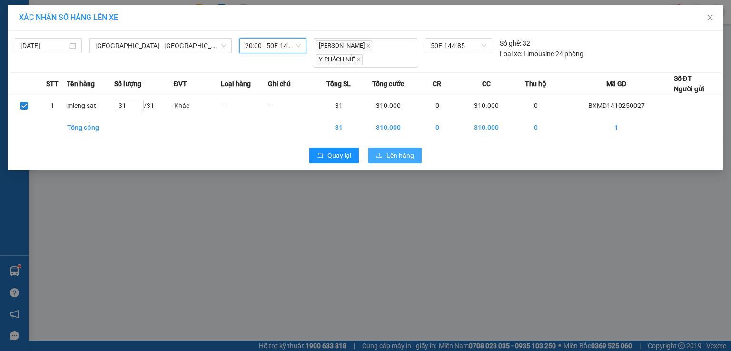
click at [398, 155] on span "Lên hàng" at bounding box center [400, 155] width 28 height 10
